Goal: Transaction & Acquisition: Purchase product/service

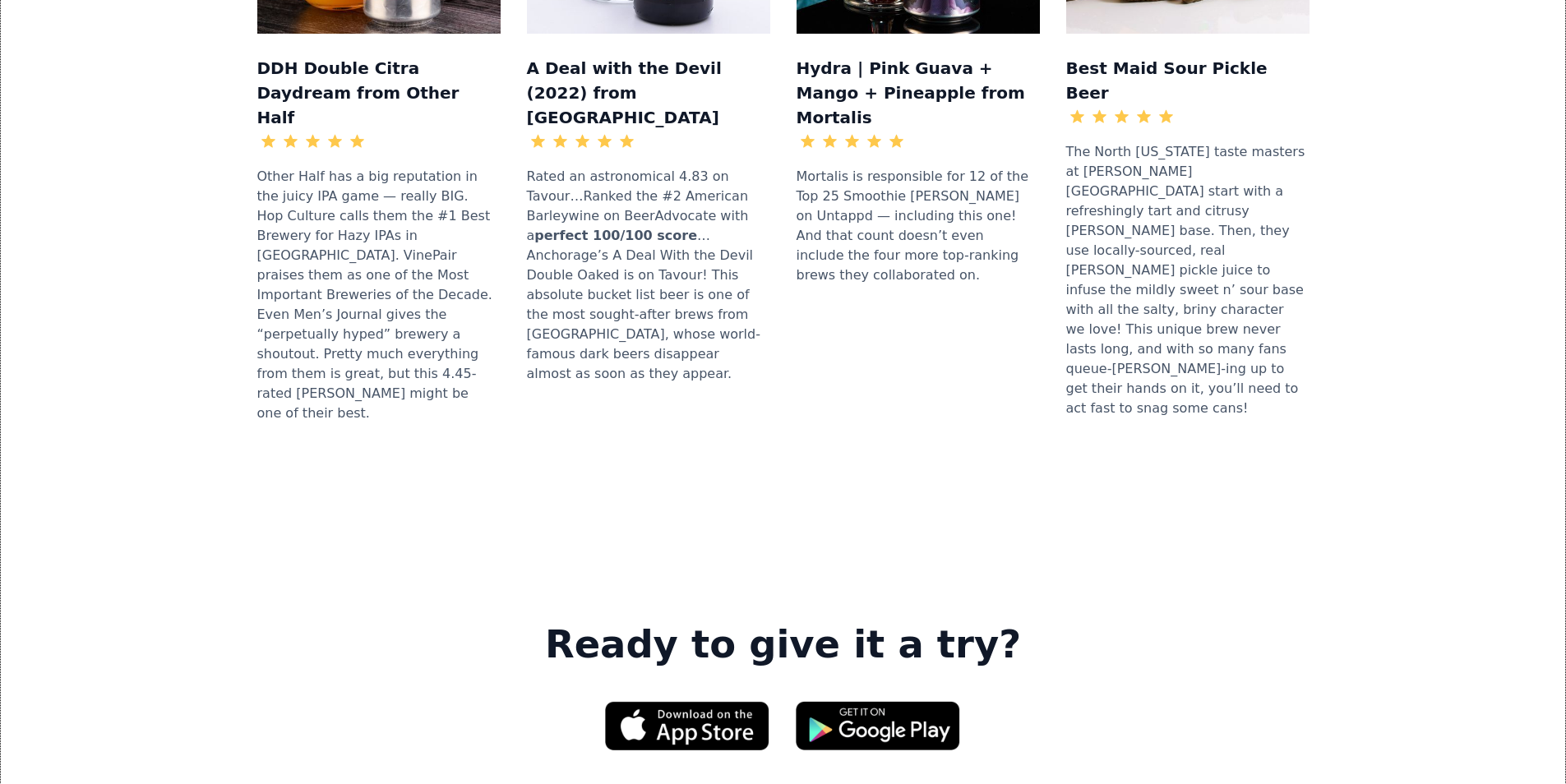
scroll to position [2053, 0]
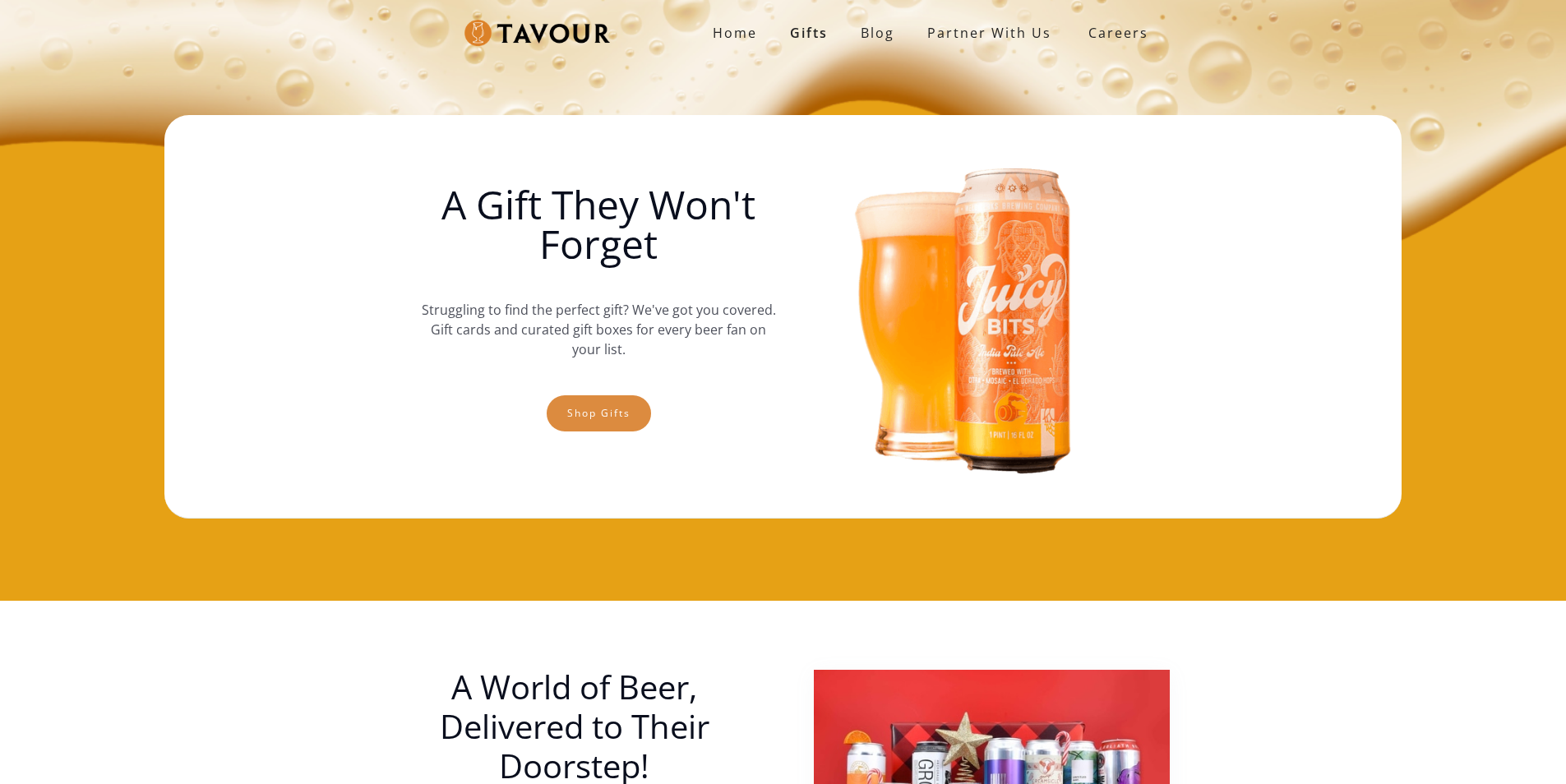
click at [561, 402] on link "Shop gifts" at bounding box center [599, 412] width 105 height 36
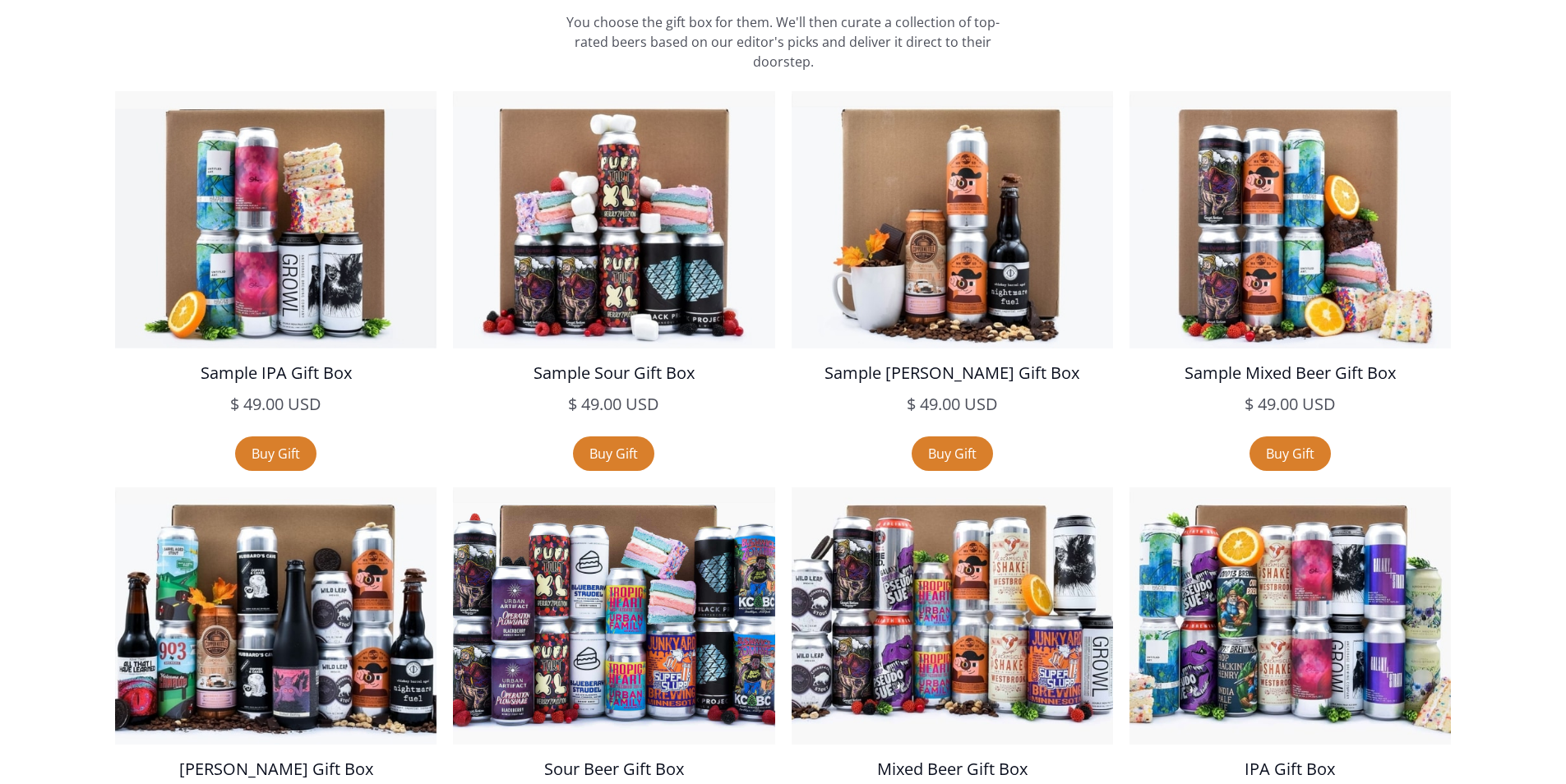
scroll to position [2900, 0]
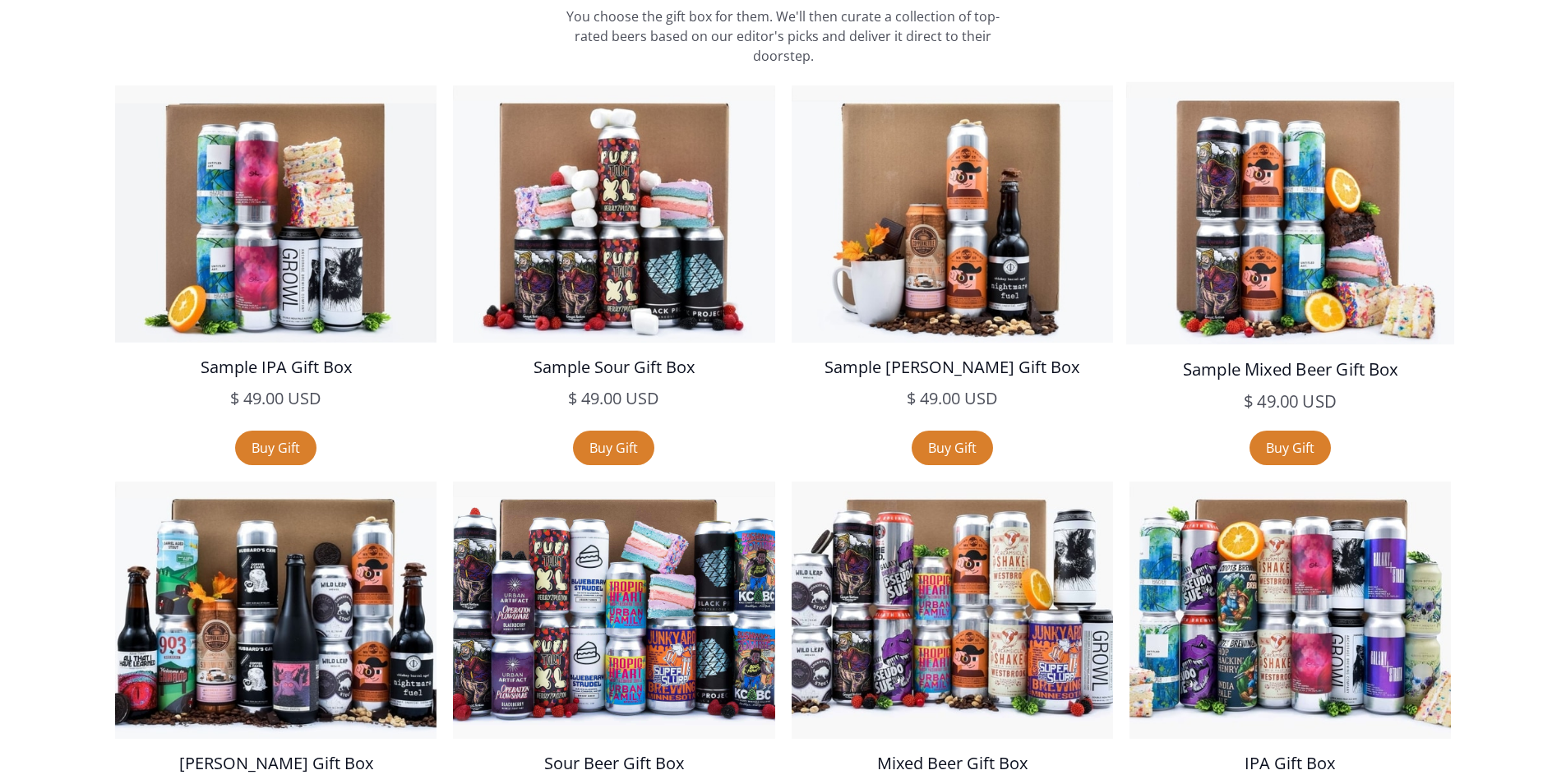
click at [1195, 106] on img at bounding box center [1290, 213] width 328 height 262
